Goal: Information Seeking & Learning: Learn about a topic

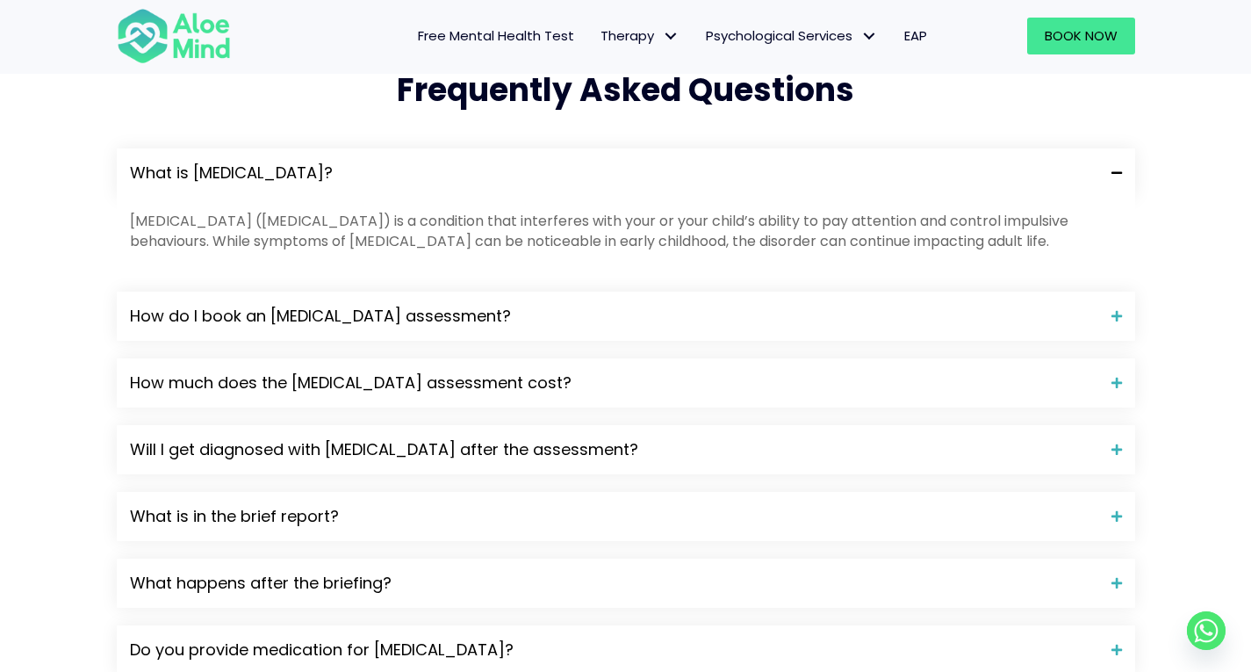
scroll to position [1793, 0]
click at [550, 306] on span "How do I book an ADHD assessment?" at bounding box center [614, 317] width 969 height 23
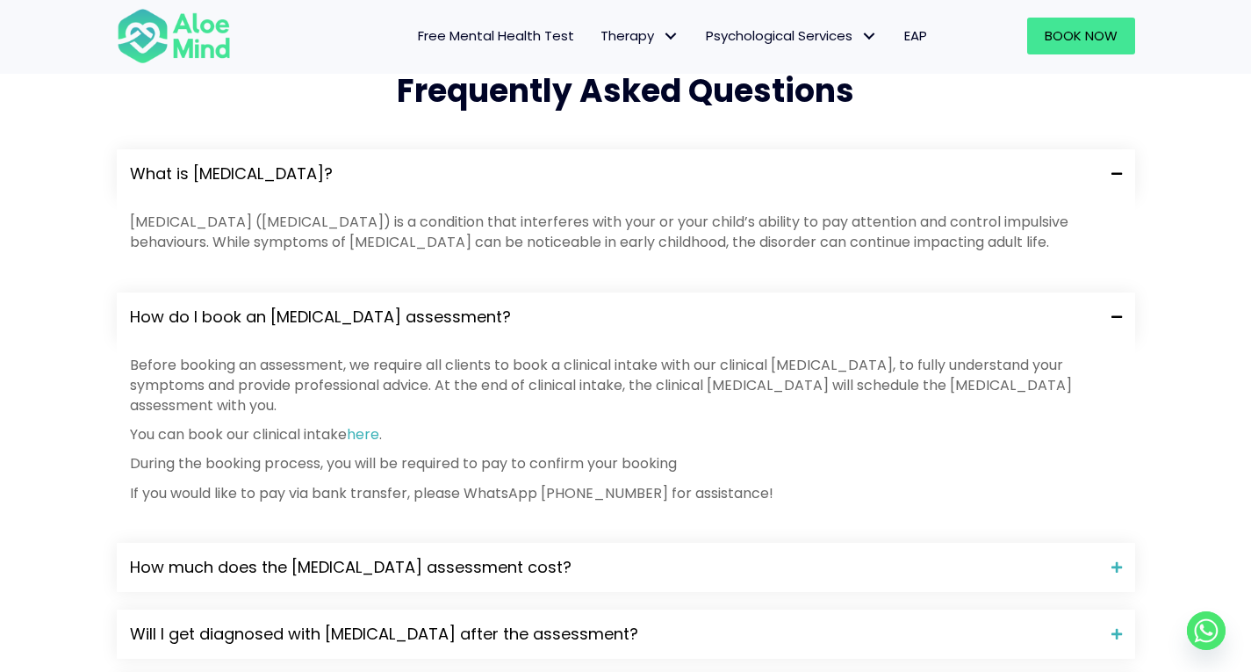
click at [486, 306] on span "How do I book an ADHD assessment?" at bounding box center [614, 317] width 969 height 23
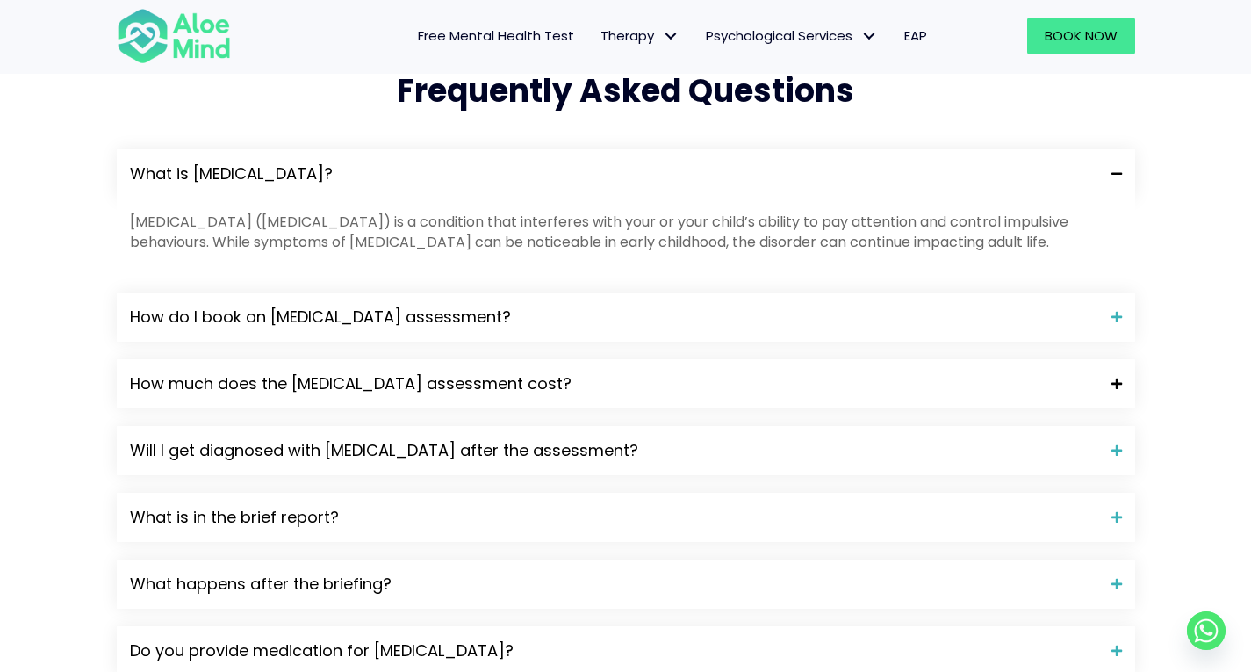
click at [436, 372] on span "How much does the ADHD assessment cost?" at bounding box center [614, 383] width 969 height 23
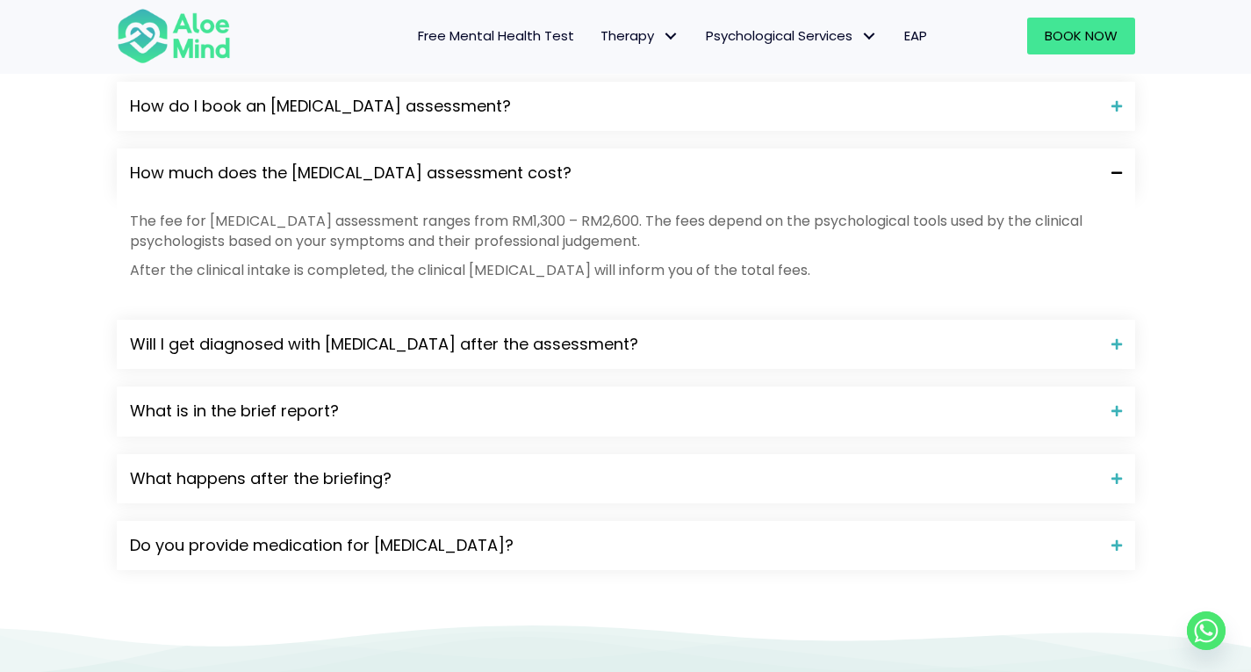
scroll to position [2003, 0]
click at [633, 334] on span "Will I get diagnosed with ADHD after the assessment?" at bounding box center [614, 345] width 969 height 23
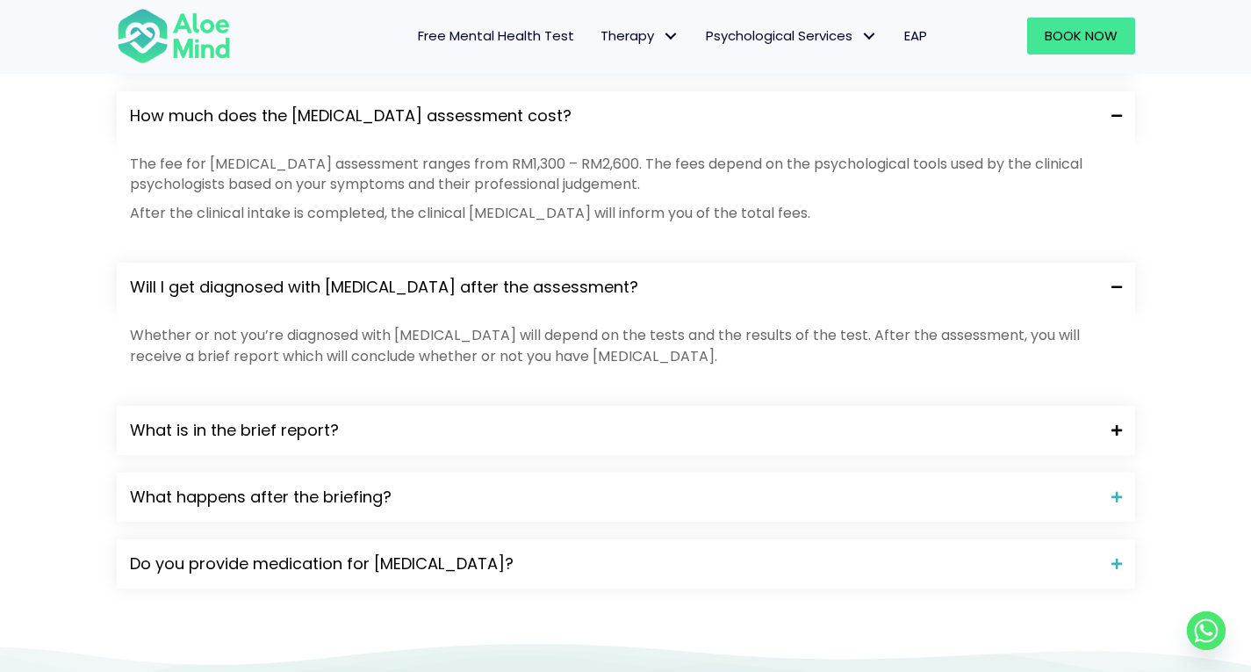
scroll to position [2062, 0]
click at [655, 418] on span "What is in the brief report?" at bounding box center [614, 429] width 969 height 23
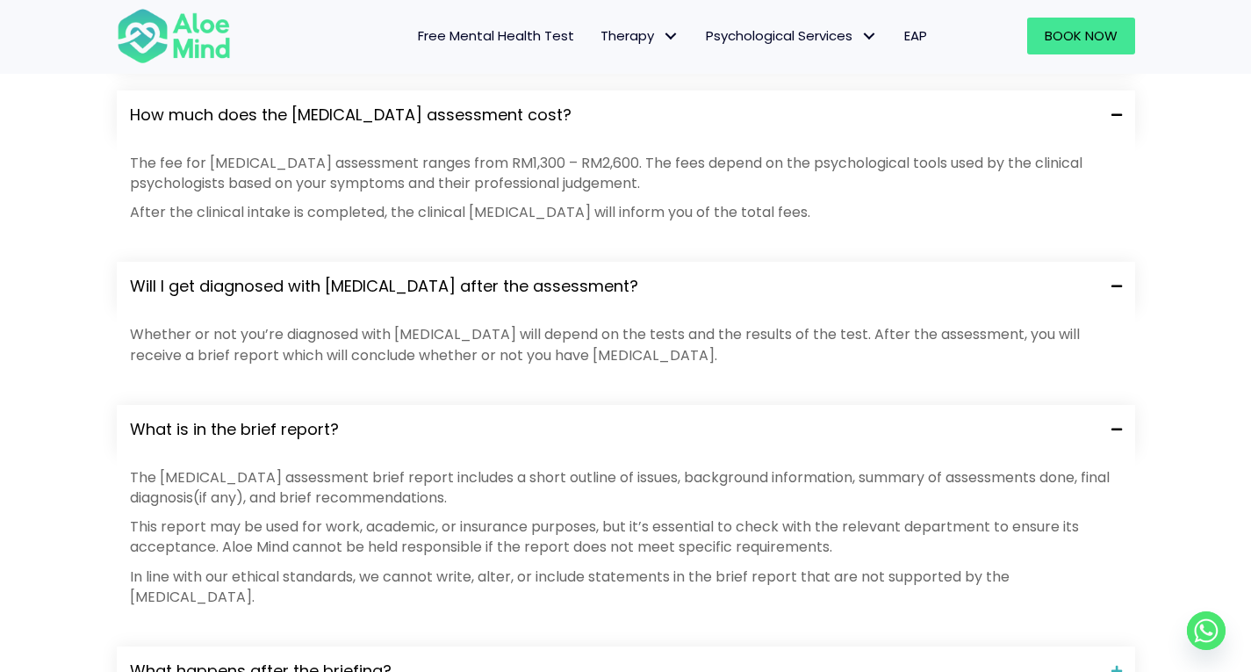
scroll to position [2246, 0]
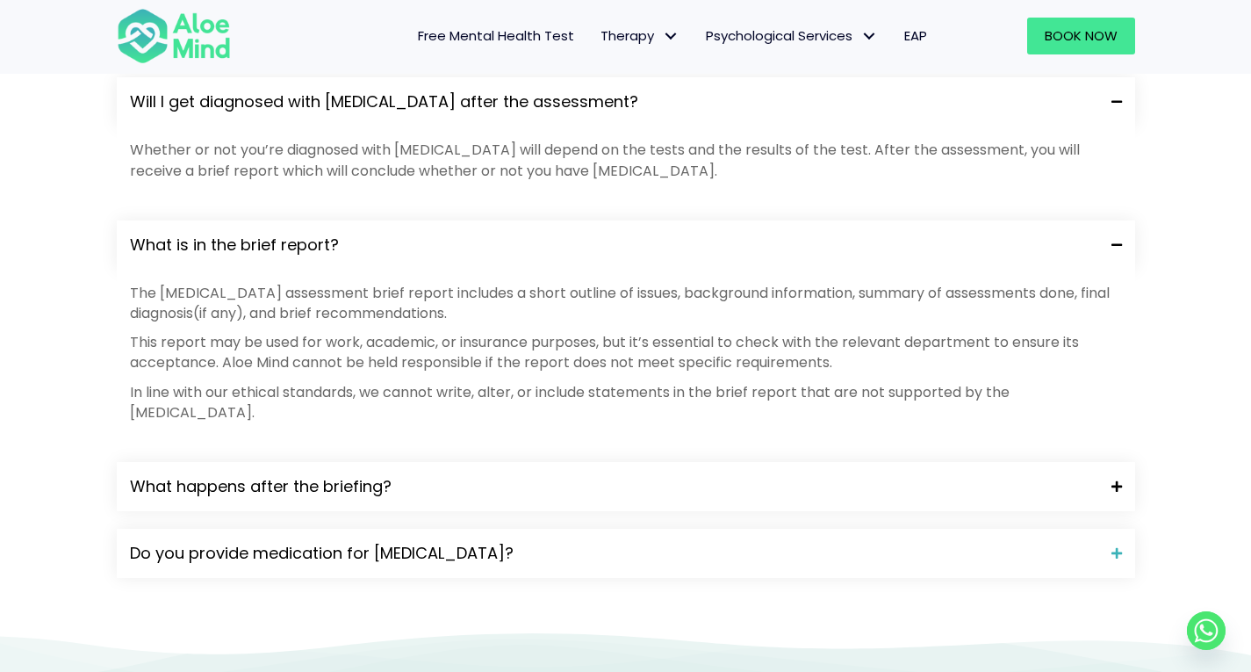
click at [654, 462] on div "What happens after the briefing?" at bounding box center [626, 486] width 1019 height 49
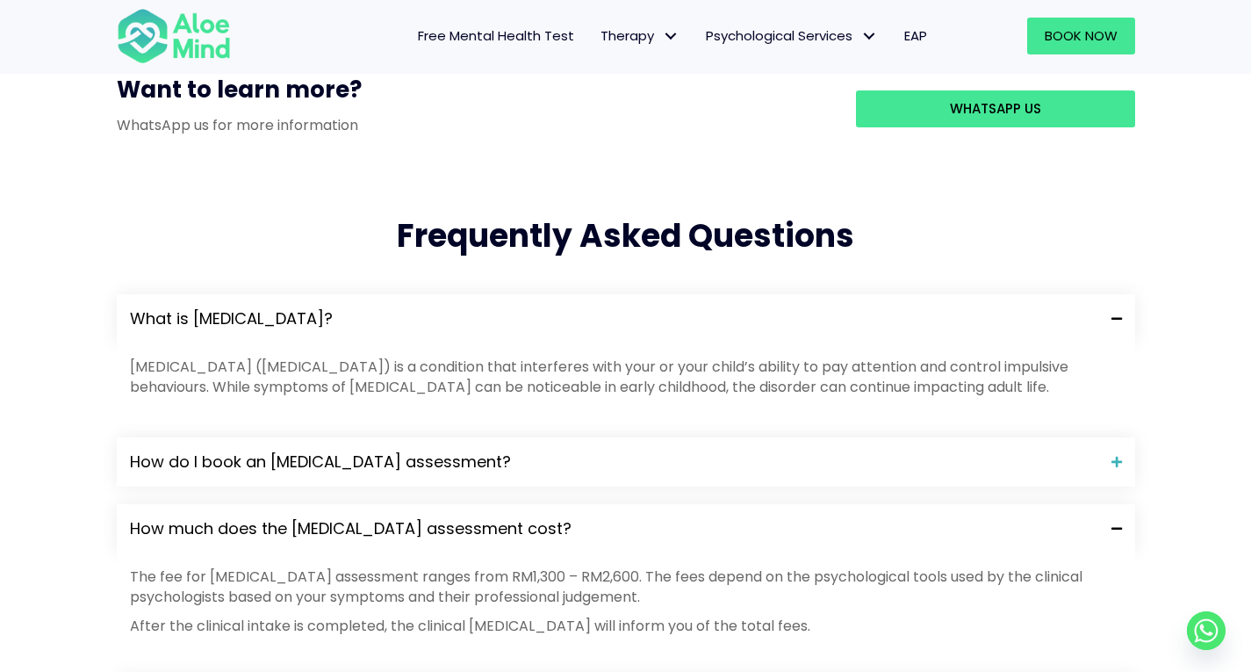
scroll to position [1649, 0]
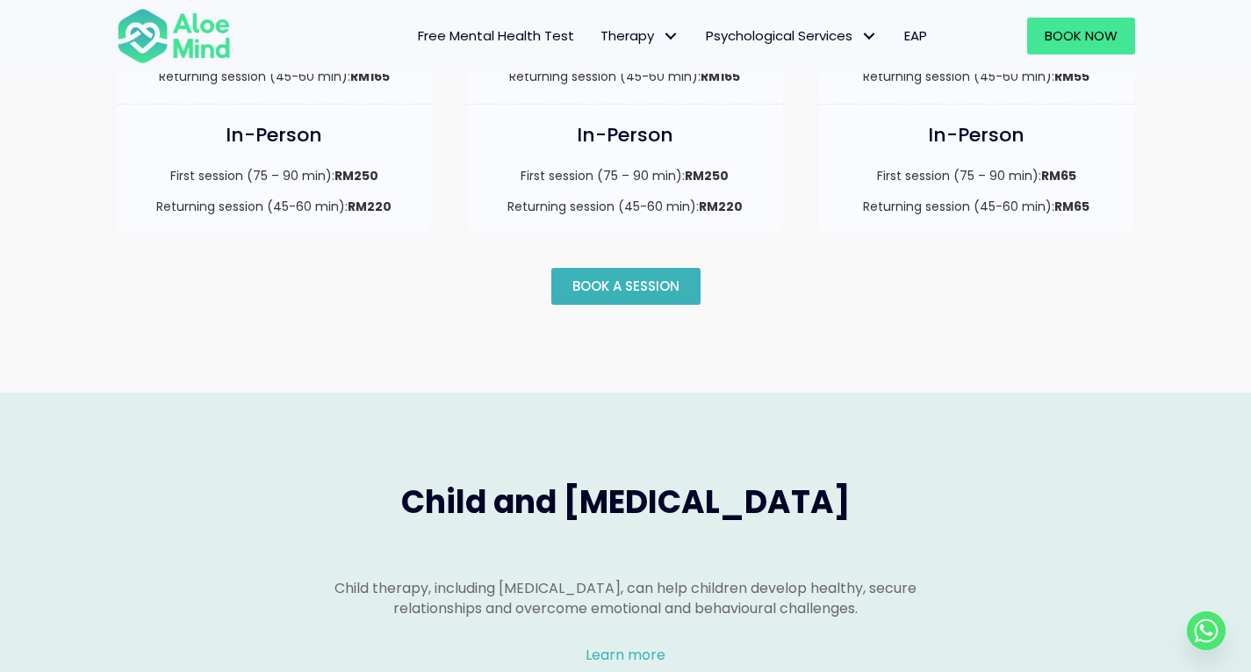
scroll to position [1484, 0]
click at [645, 276] on span "Book a session" at bounding box center [626, 285] width 107 height 18
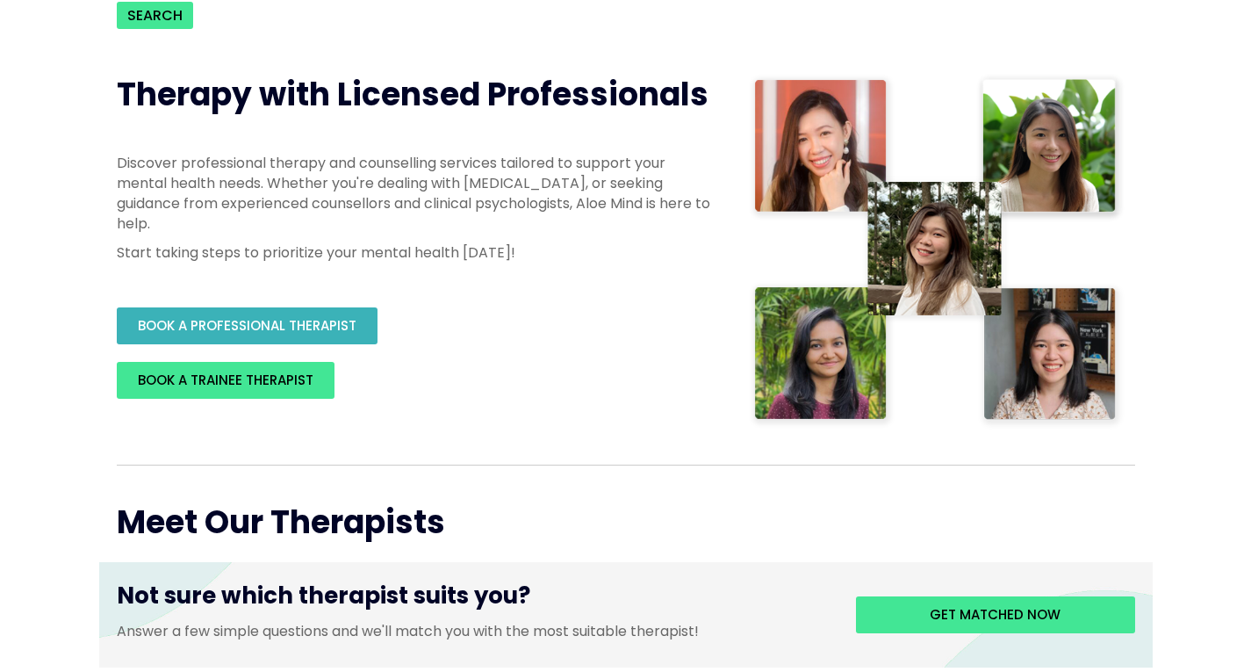
scroll to position [309, 0]
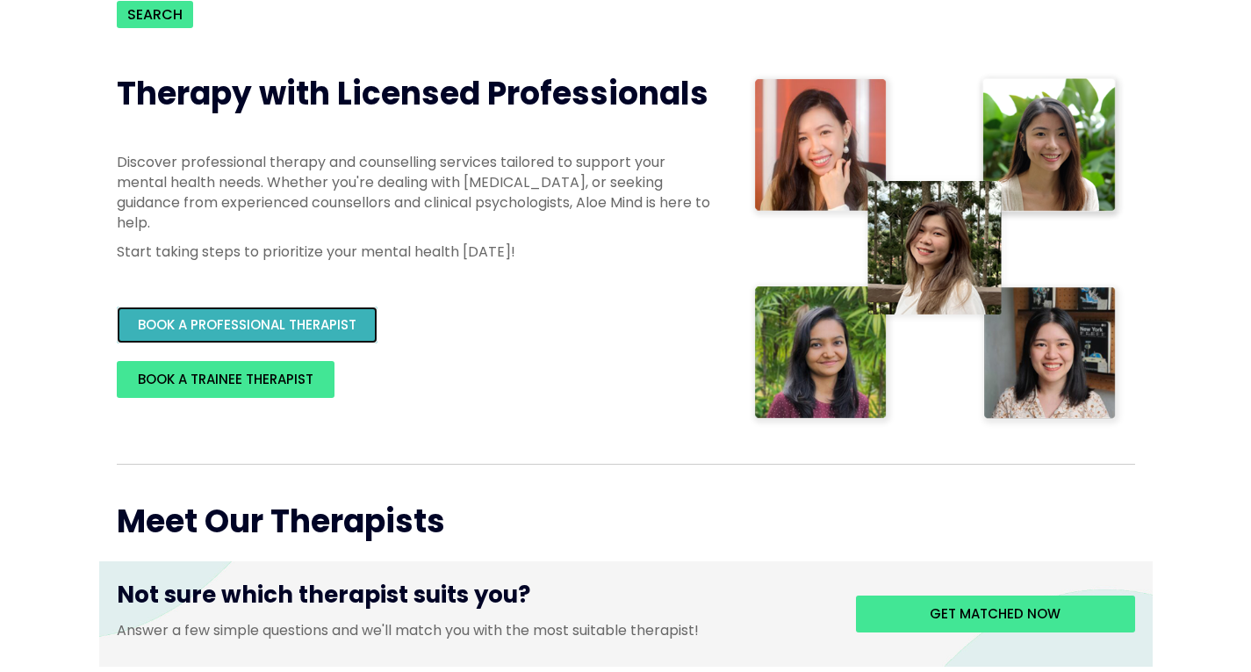
click at [286, 325] on span "BOOK A PROFESSIONAL THERAPIST" at bounding box center [247, 324] width 219 height 18
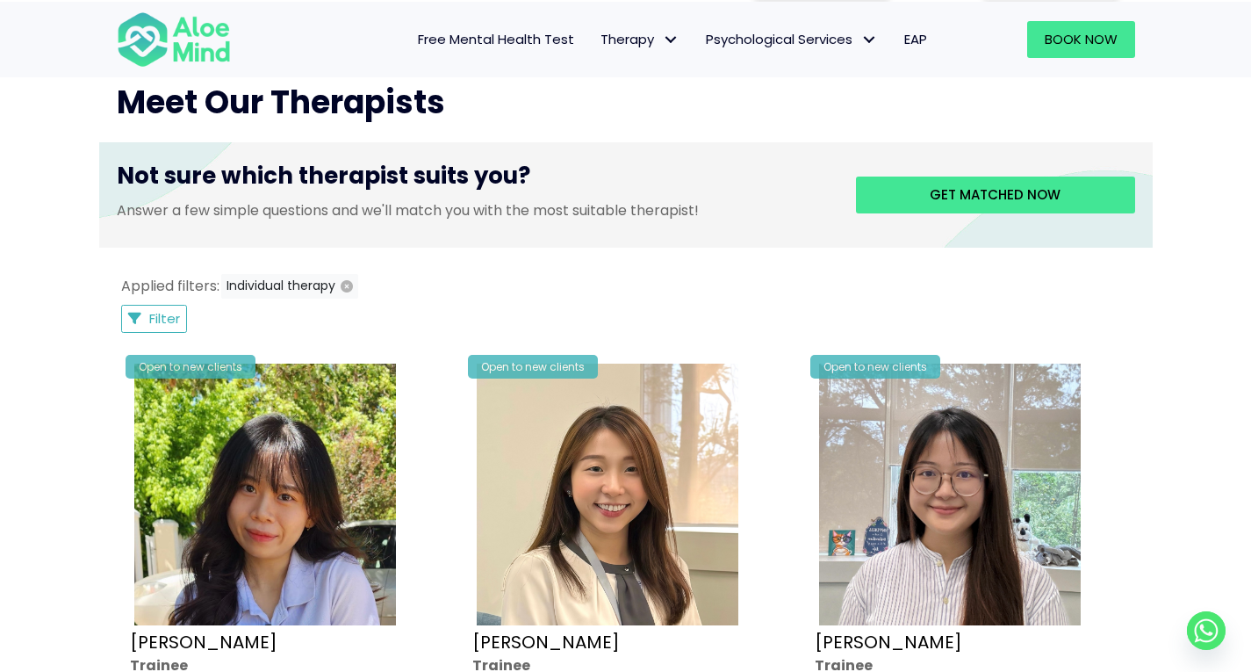
scroll to position [0, 0]
